Goal: Check status: Check status

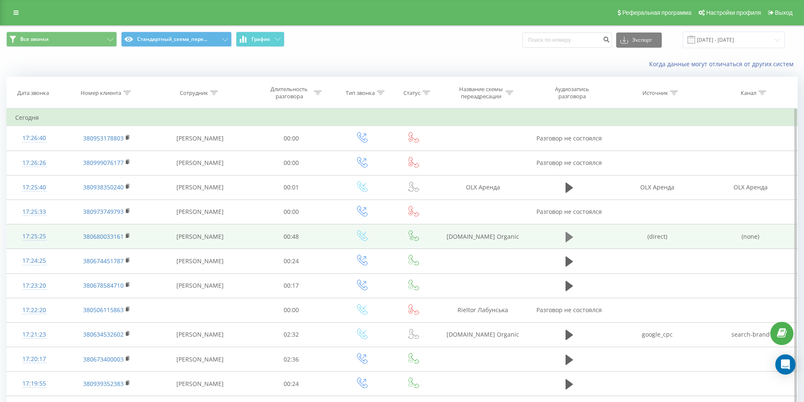
click at [568, 235] on icon at bounding box center [570, 237] width 8 height 10
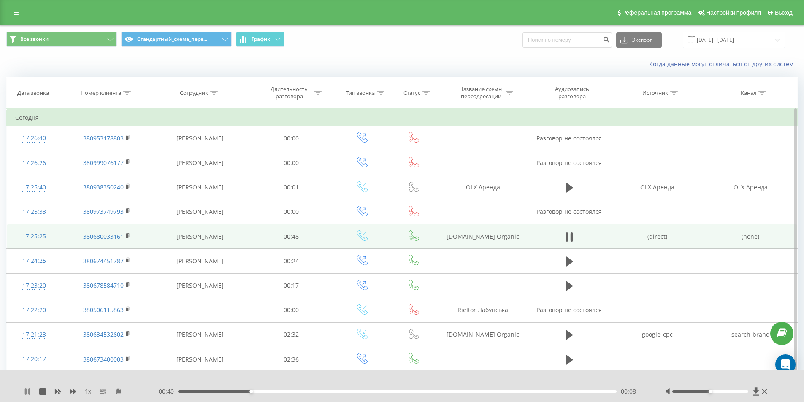
click at [27, 389] on icon at bounding box center [27, 391] width 7 height 7
click at [23, 395] on div "1 x - 00:40 00:08 00:08" at bounding box center [402, 386] width 804 height 33
click at [129, 236] on icon at bounding box center [127, 235] width 3 height 4
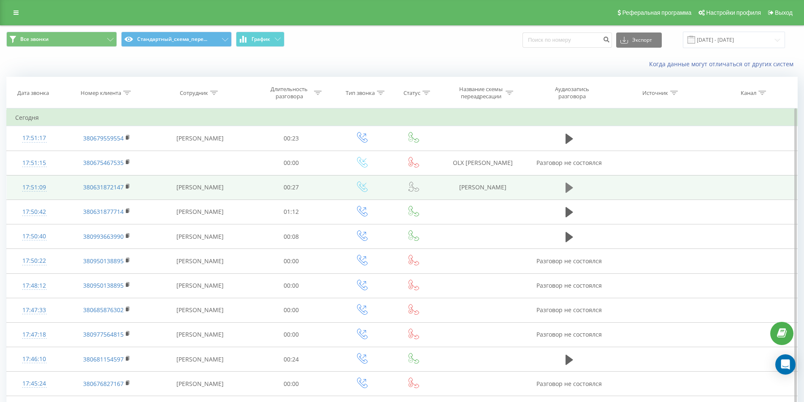
click at [568, 189] on icon at bounding box center [570, 188] width 8 height 10
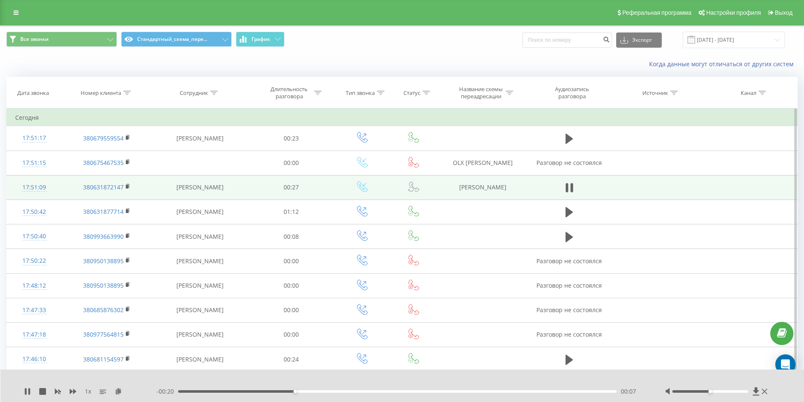
click at [569, 189] on icon at bounding box center [570, 188] width 8 height 12
click at [126, 186] on rect at bounding box center [127, 187] width 3 height 4
